Goal: Task Accomplishment & Management: Manage account settings

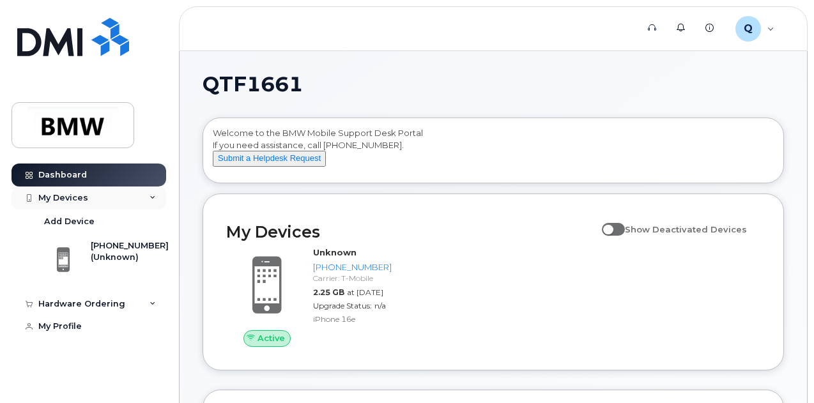
click at [163, 199] on div "My Devices" at bounding box center [88, 197] width 155 height 23
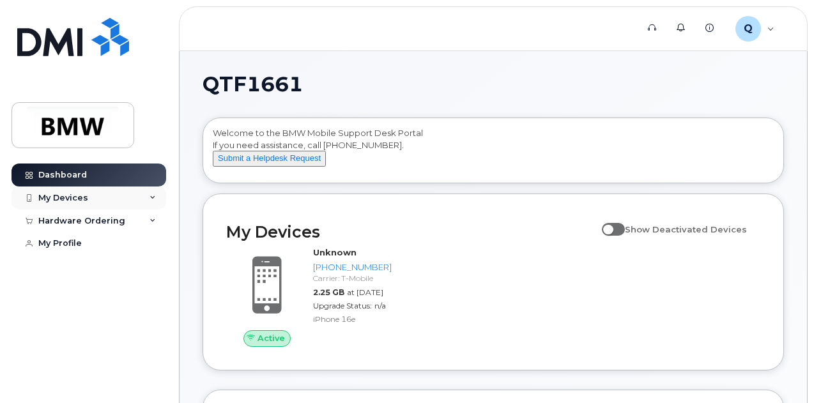
click at [149, 197] on icon at bounding box center [152, 198] width 6 height 6
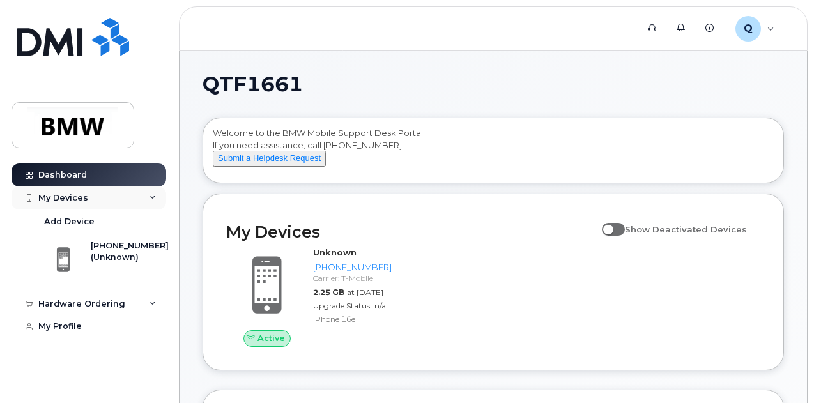
click at [151, 197] on icon at bounding box center [152, 198] width 6 height 6
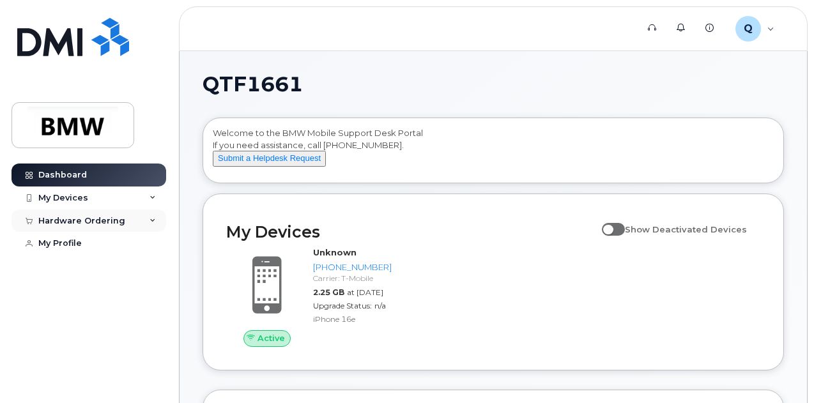
click at [149, 218] on icon at bounding box center [152, 221] width 6 height 6
click at [116, 197] on div "My Devices" at bounding box center [88, 197] width 155 height 23
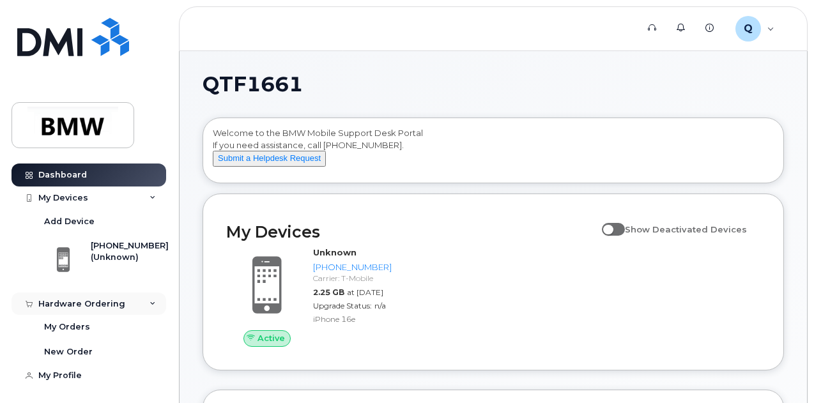
scroll to position [2, 0]
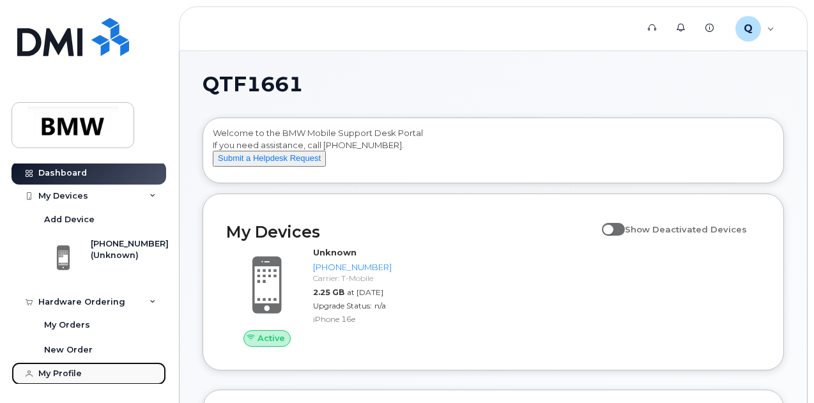
click at [63, 370] on div "My Profile" at bounding box center [59, 373] width 43 height 10
